Goal: Navigation & Orientation: Find specific page/section

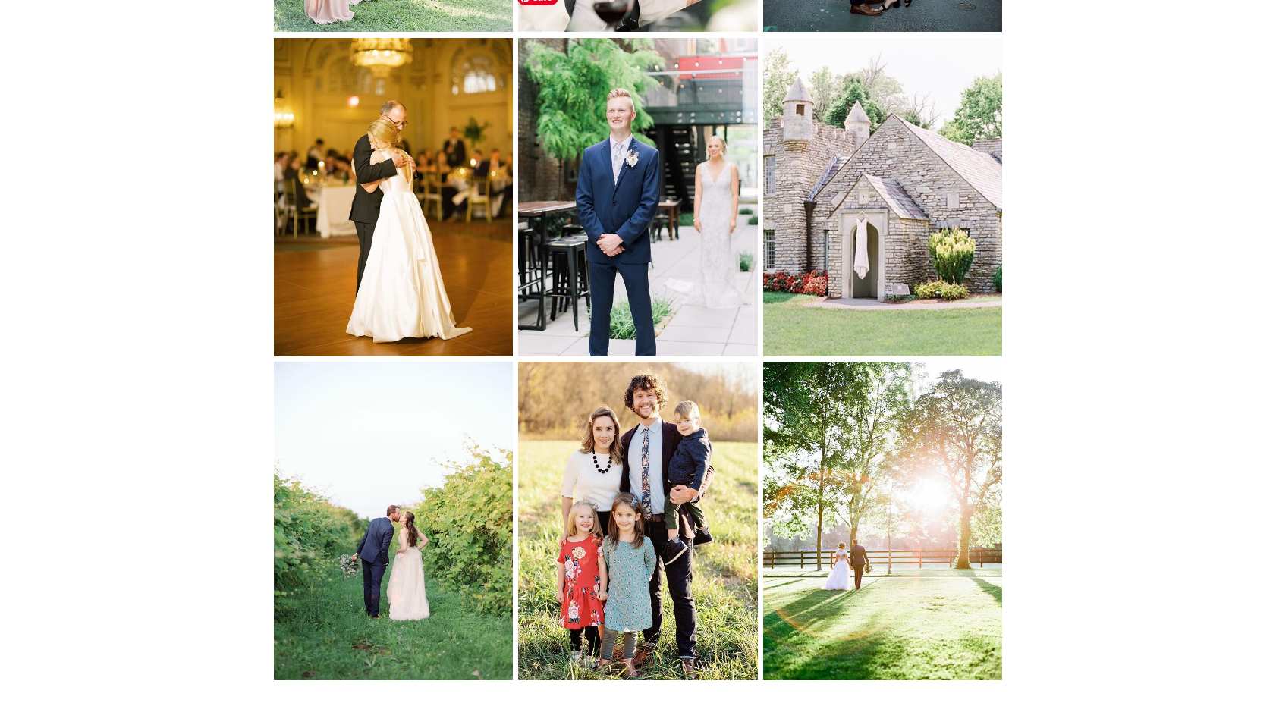
scroll to position [6032, 0]
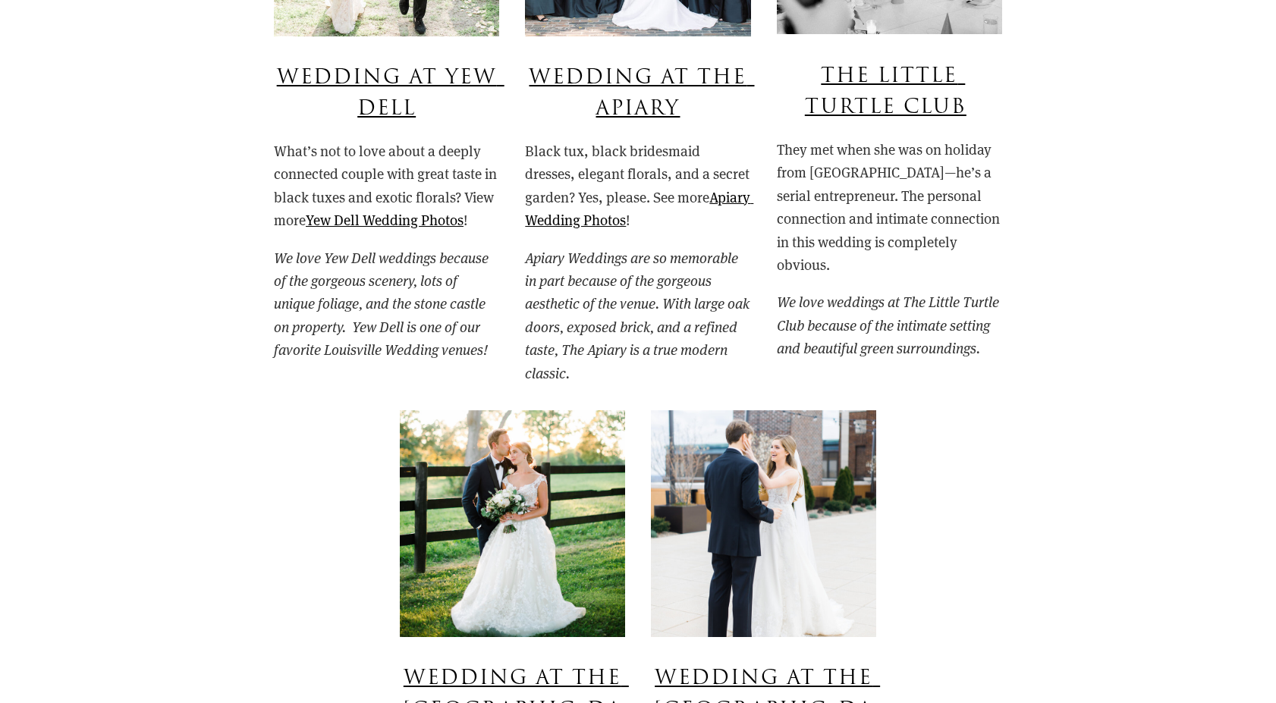
scroll to position [7682, 0]
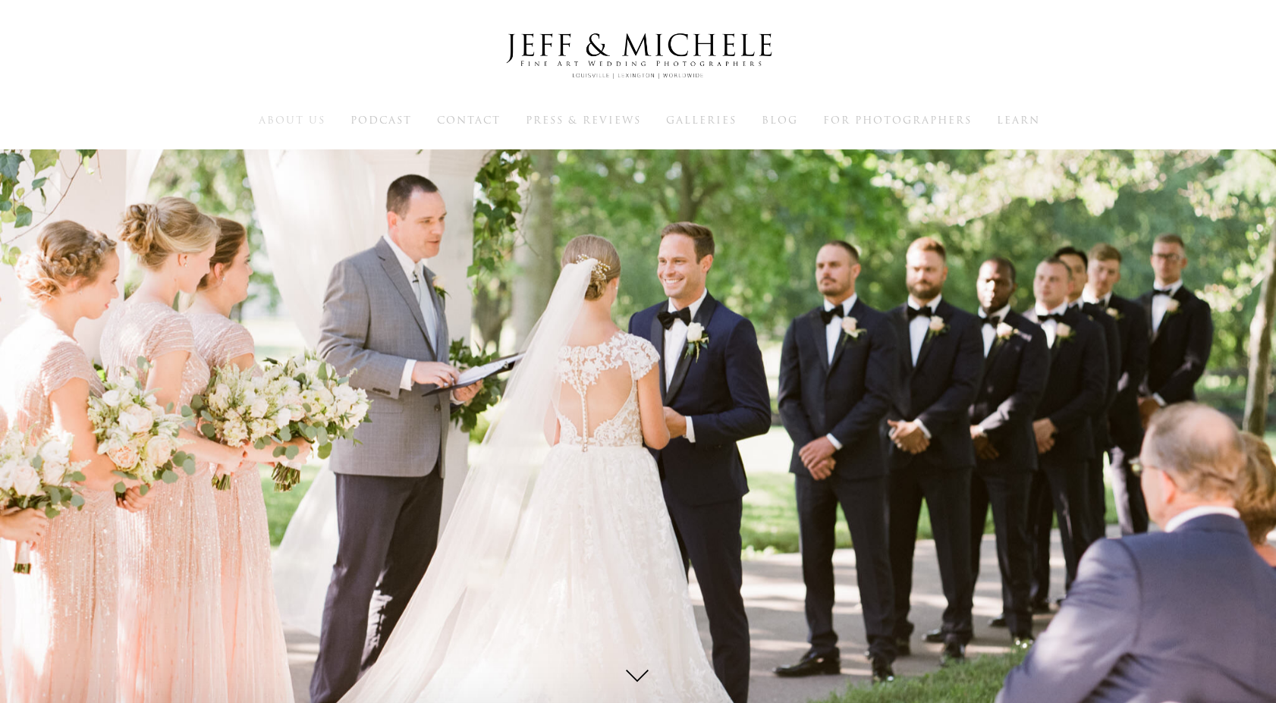
click at [291, 121] on span "About Us" at bounding box center [292, 120] width 67 height 14
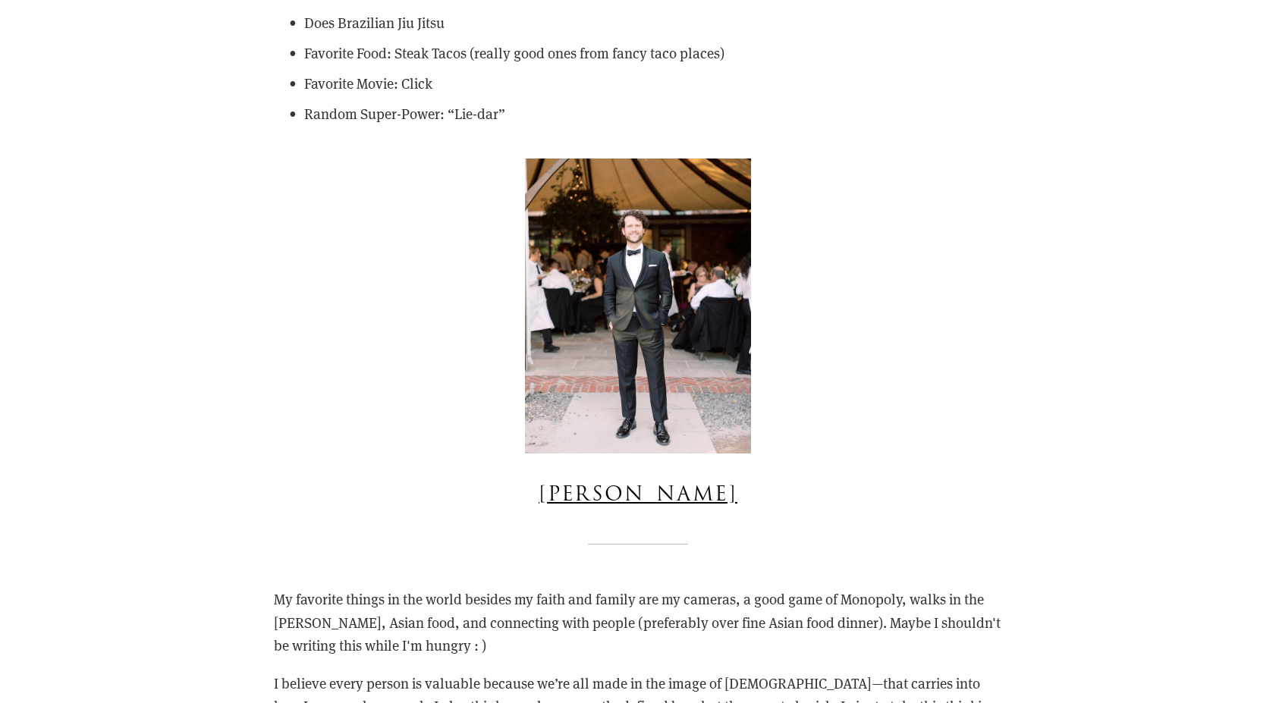
scroll to position [2206, 0]
